Goal: Transaction & Acquisition: Purchase product/service

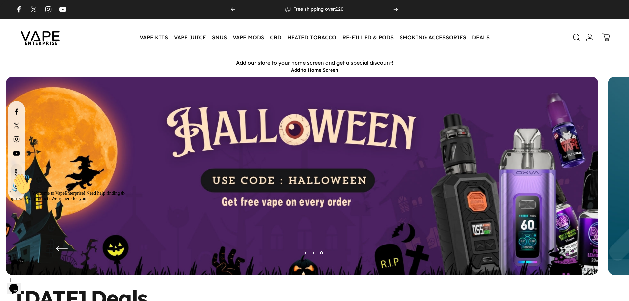
click at [362, 163] on img at bounding box center [302, 181] width 592 height 208
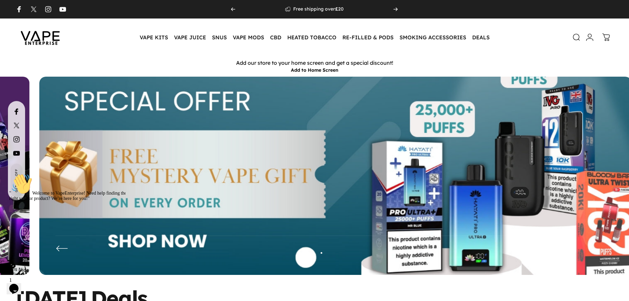
click at [362, 159] on img at bounding box center [335, 180] width 770 height 270
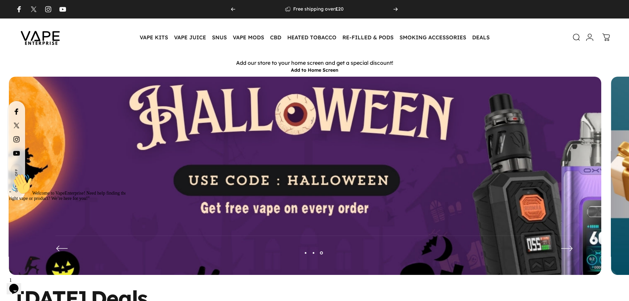
click at [362, 156] on img at bounding box center [305, 180] width 770 height 270
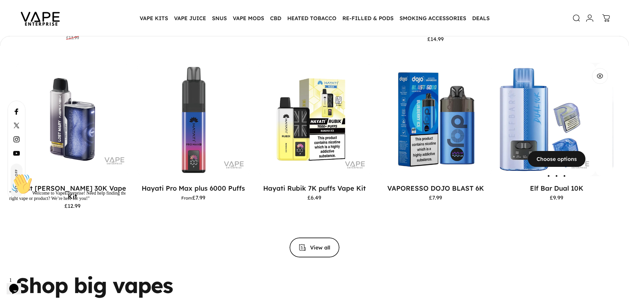
scroll to position [988, 0]
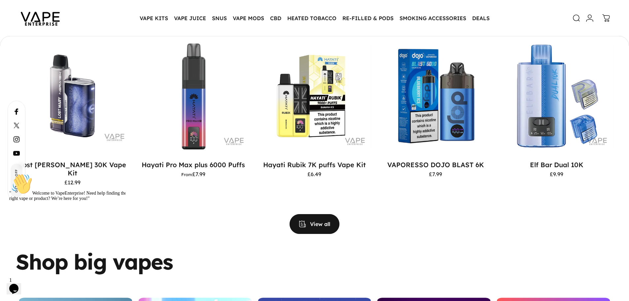
click at [305, 171] on span "View all products in the Big Puff Vapes collection" at bounding box center [314, 224] width 75 height 40
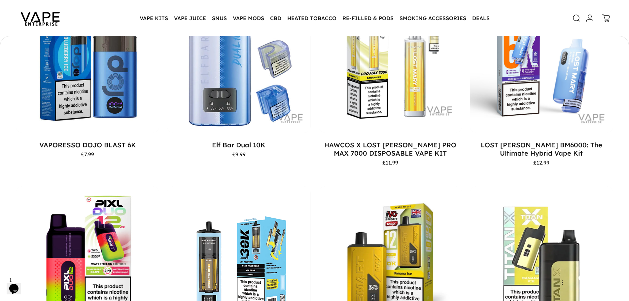
scroll to position [691, 0]
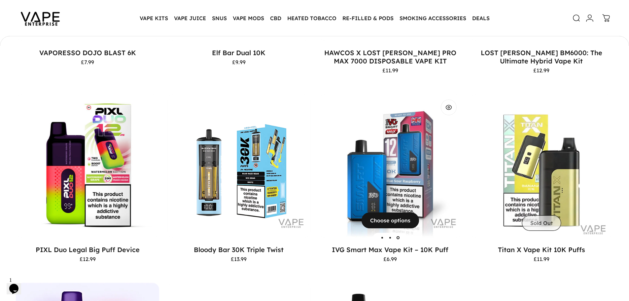
click at [417, 177] on img "IVG Smart Max Vape Kit – 10K Puff" at bounding box center [389, 165] width 143 height 143
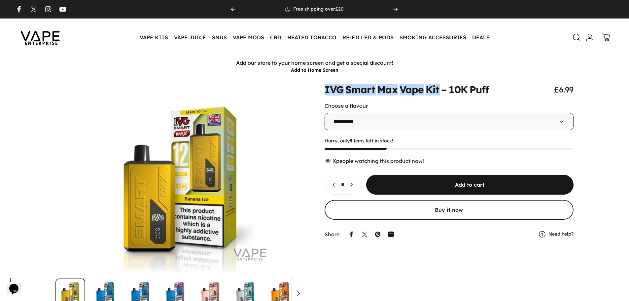
drag, startPoint x: 324, startPoint y: 89, endPoint x: 440, endPoint y: 89, distance: 115.8
click at [440, 89] on split-words "IVG Smart Max Vape Kit – 10K Puff" at bounding box center [406, 90] width 165 height 10
copy split-words "IVG Smart Max Vape Kit"
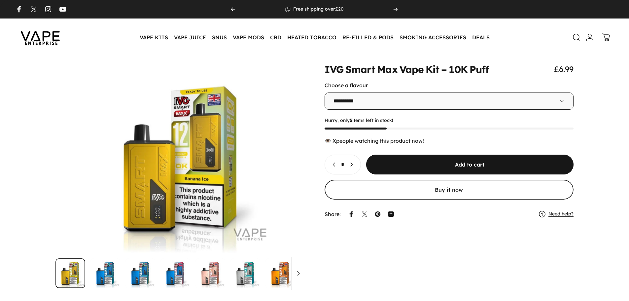
click at [354, 164] on icon "Increase quantity for IVG Smart Max Vape Kit – 10K Puff" at bounding box center [351, 164] width 7 height 7
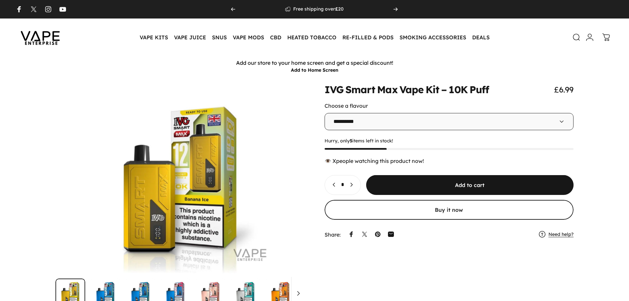
click at [359, 164] on div "👁️ people watching this product now!" at bounding box center [448, 160] width 249 height 7
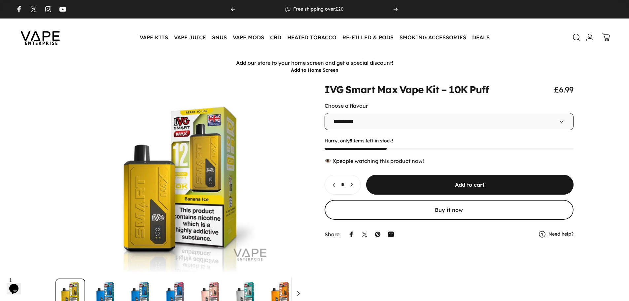
click at [333, 186] on icon "Decrease quantity for IVG Smart Max Vape Kit – 10K Puff" at bounding box center [334, 184] width 2 height 3
type input "*"
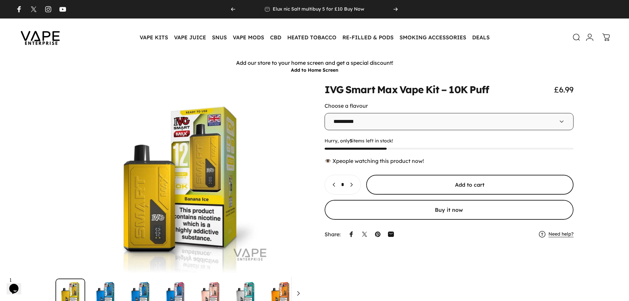
click at [413, 183] on span "submit" at bounding box center [469, 185] width 311 height 40
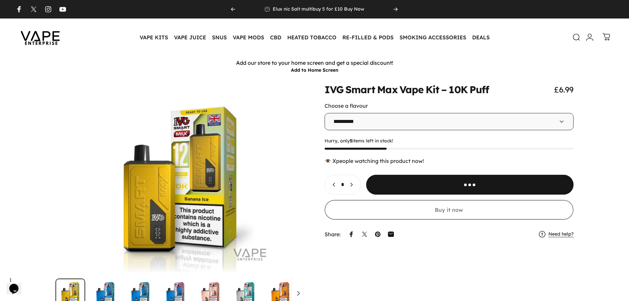
click at [608, 35] on icon at bounding box center [606, 37] width 8 height 8
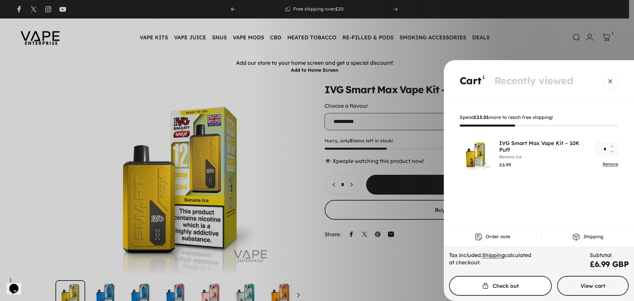
click at [520, 288] on span "Cart" at bounding box center [500, 286] width 154 height 40
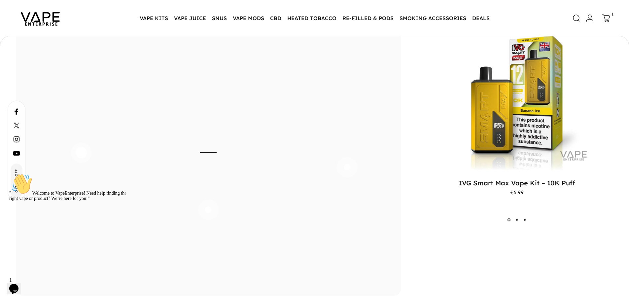
scroll to position [1979, 0]
